Goal: Navigation & Orientation: Go to known website

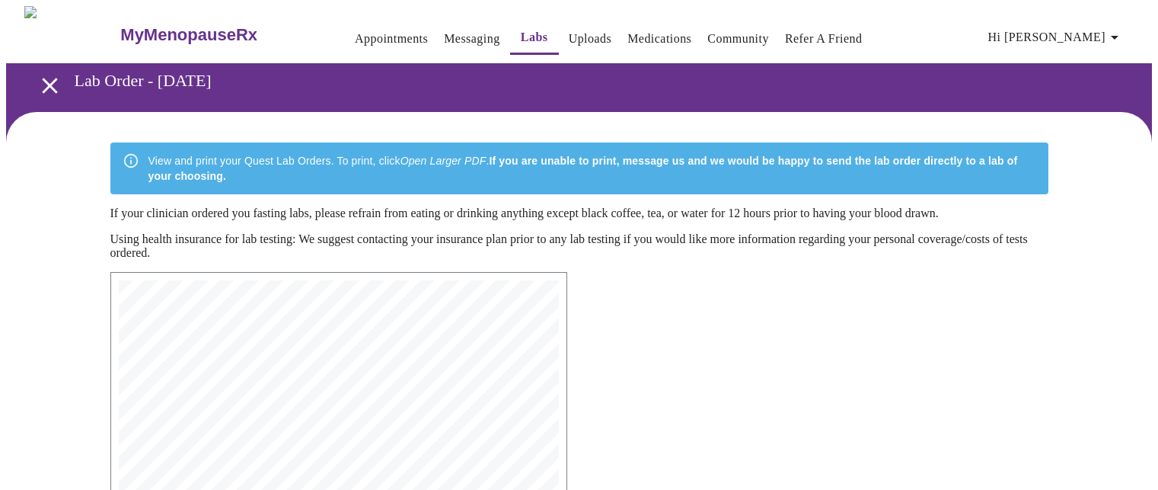
scroll to position [335, 0]
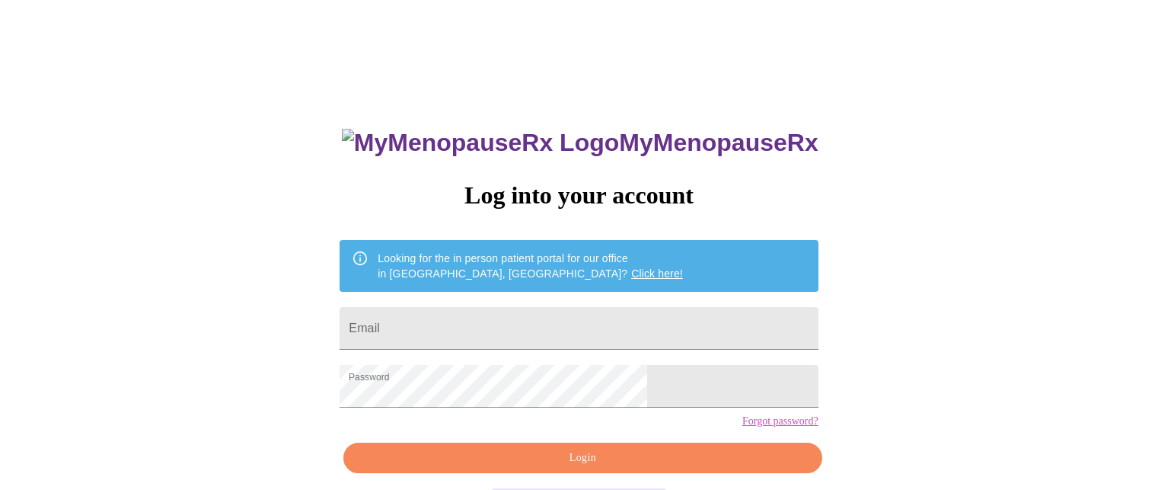
scroll to position [61, 0]
